Goal: Find specific page/section: Find specific page/section

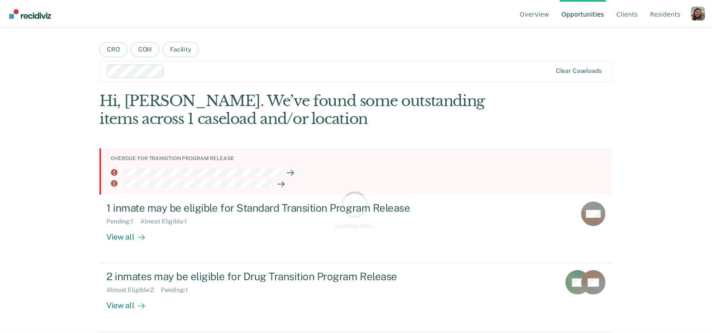
click at [697, 18] on div "Profile dropdown button" at bounding box center [698, 14] width 14 height 14
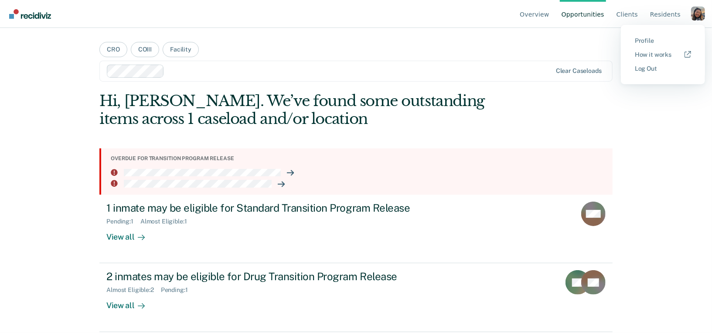
click at [649, 44] on button "Profile" at bounding box center [663, 41] width 84 height 14
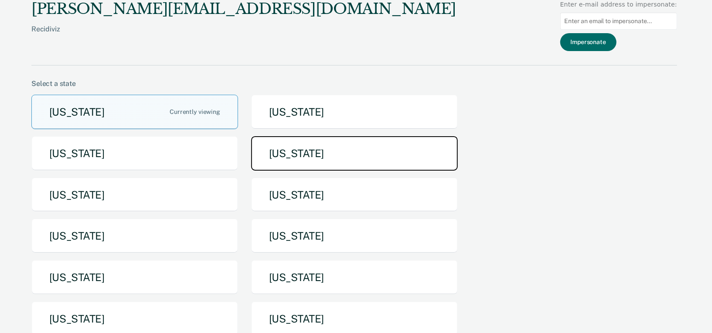
click at [366, 150] on button "[US_STATE]" at bounding box center [354, 153] width 207 height 34
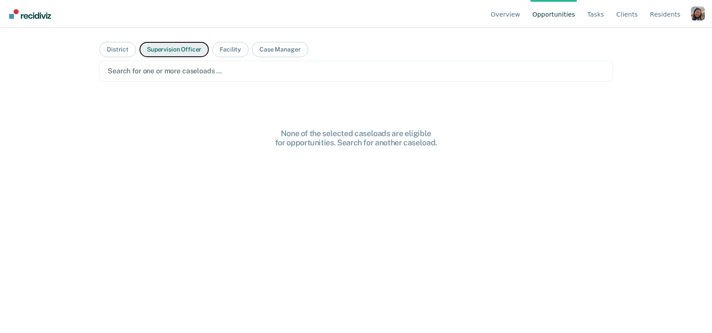
click at [177, 52] on button "Supervision Officer" at bounding box center [173, 49] width 69 height 15
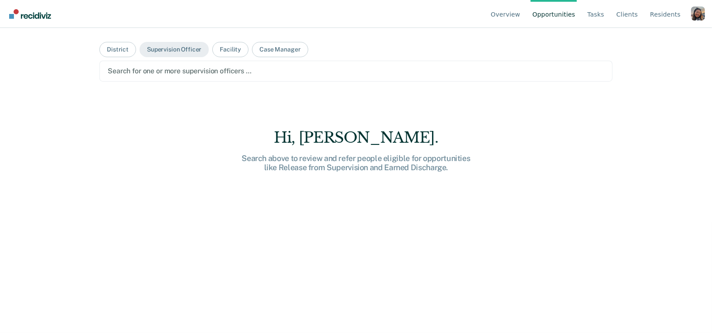
click at [178, 66] on div at bounding box center [356, 71] width 497 height 10
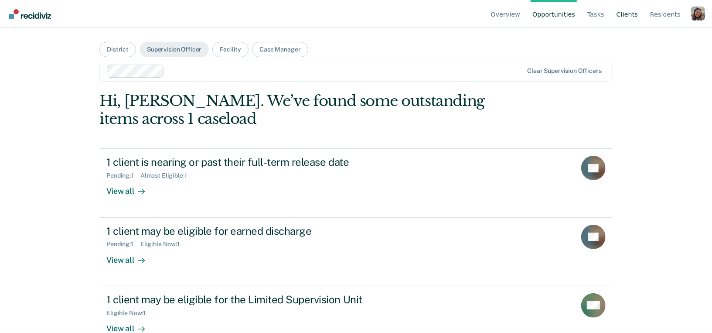
click at [623, 15] on link "Client s" at bounding box center [627, 14] width 25 height 28
